Goal: Obtain resource: Download file/media

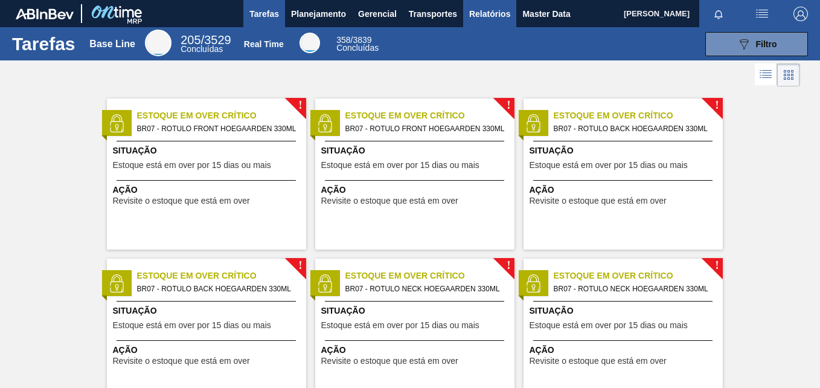
click at [484, 18] on span "Relatórios" at bounding box center [489, 14] width 41 height 14
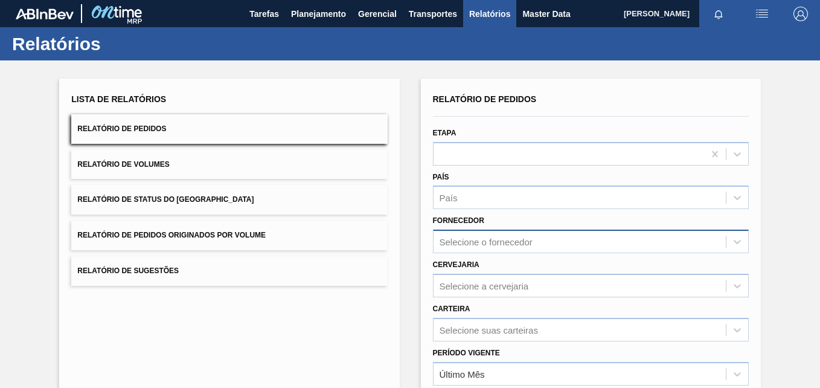
click at [463, 239] on div "Selecione o fornecedor" at bounding box center [591, 241] width 316 height 24
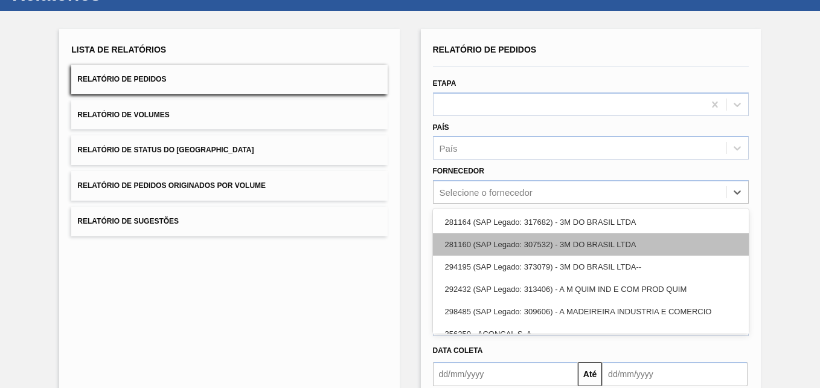
paste input "280304"
type input "280304"
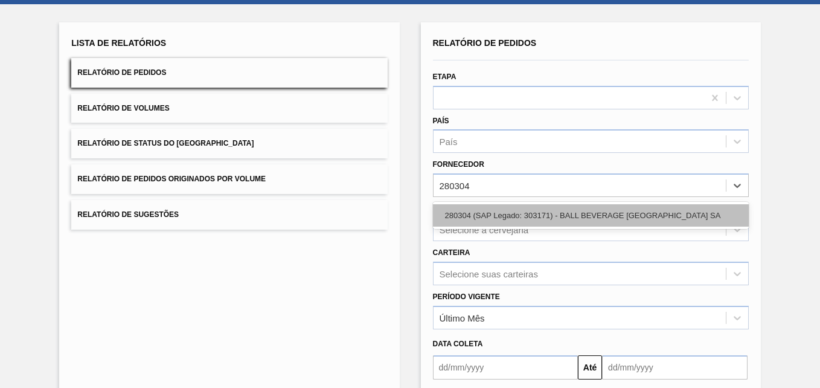
click at [475, 217] on div "280304 (SAP Legado: 303171) - BALL BEVERAGE [GEOGRAPHIC_DATA] SA" at bounding box center [591, 215] width 316 height 22
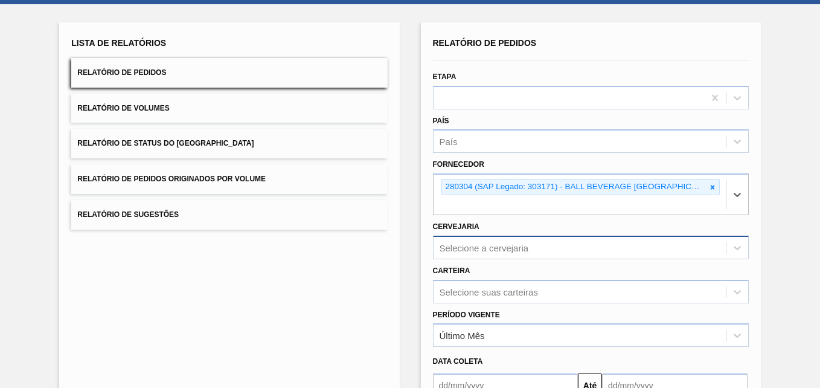
scroll to position [118, 0]
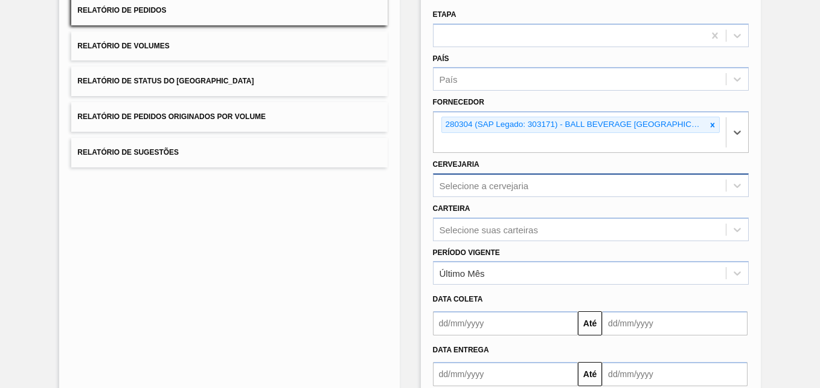
click at [476, 197] on div "Selecione a cervejaria" at bounding box center [591, 185] width 316 height 24
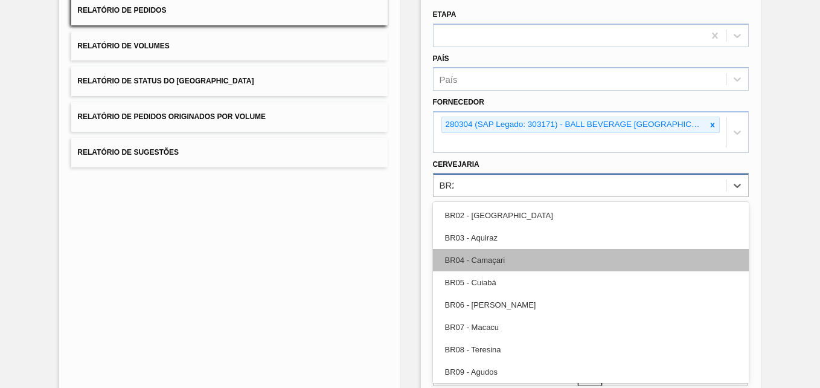
type input "BR26"
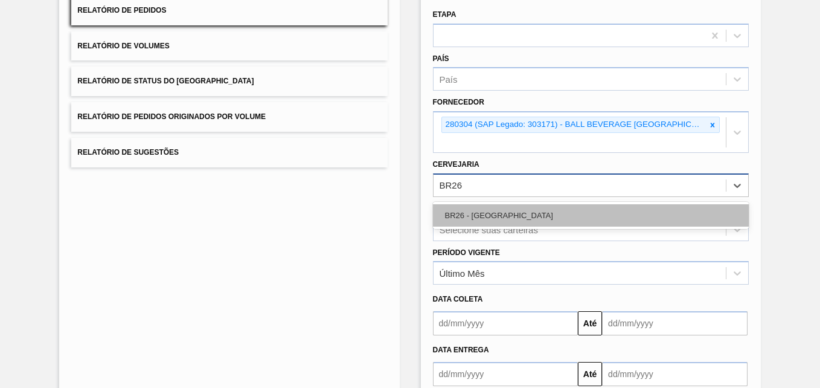
click at [537, 212] on div "BR26 - [GEOGRAPHIC_DATA]" at bounding box center [591, 215] width 316 height 22
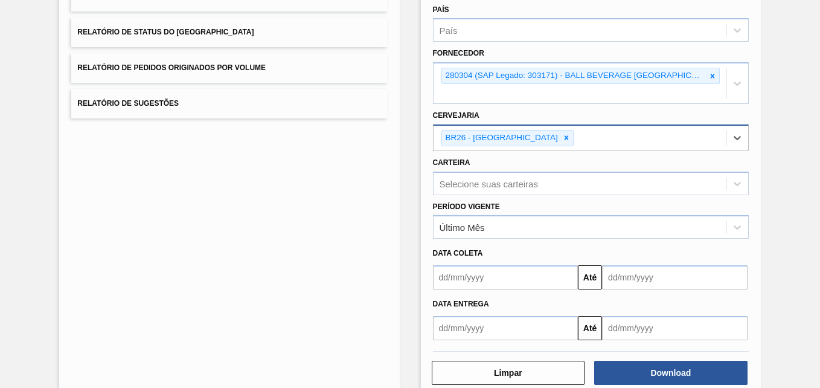
scroll to position [193, 0]
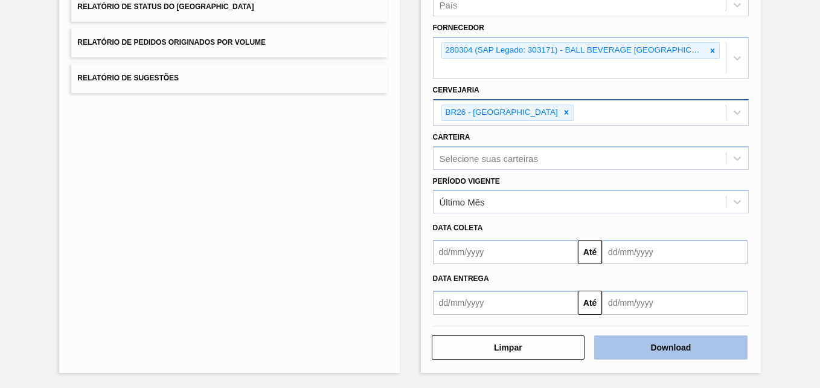
click at [630, 347] on button "Download" at bounding box center [670, 347] width 153 height 24
